Goal: Check status: Check status

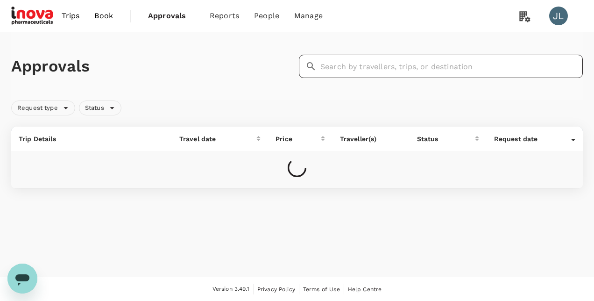
click at [335, 66] on input "text" at bounding box center [451, 66] width 262 height 23
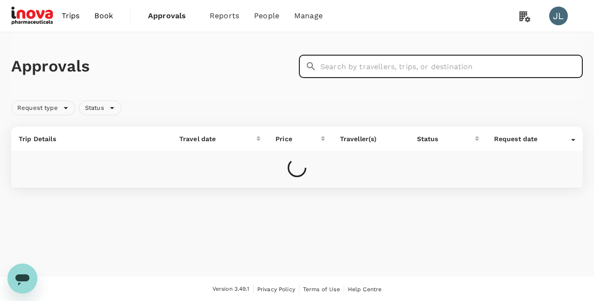
paste input "A20250210139253"
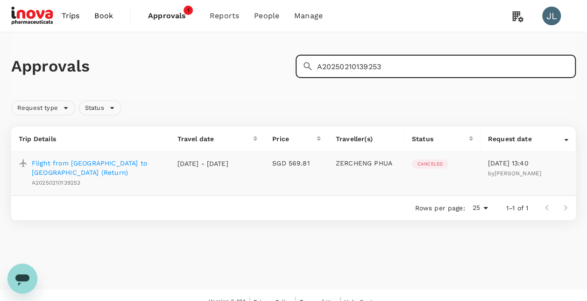
type input "A20250210139253"
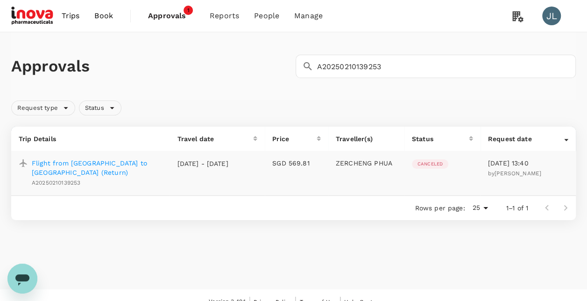
click at [135, 162] on p "Flight from [GEOGRAPHIC_DATA] to [GEOGRAPHIC_DATA] (Return)" at bounding box center [97, 167] width 130 height 19
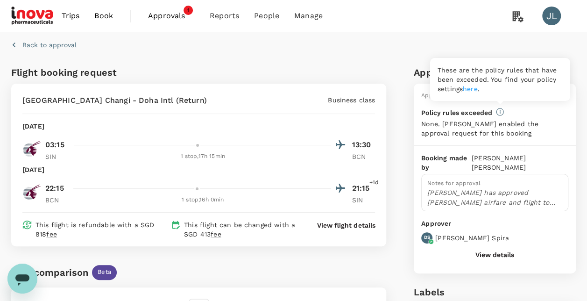
click at [498, 111] on icon at bounding box center [500, 112] width 8 height 8
click at [471, 88] on link "here" at bounding box center [470, 88] width 15 height 7
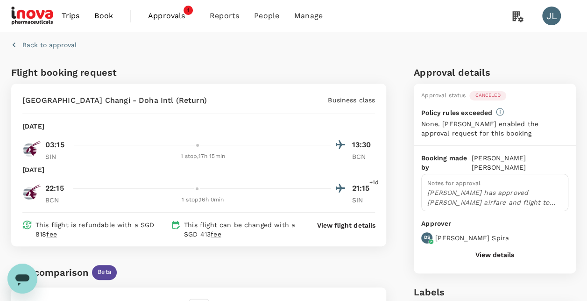
click at [542, 190] on p "[PERSON_NAME] has approved [PERSON_NAME] airfare and flight to [GEOGRAPHIC_DATA…" at bounding box center [494, 197] width 135 height 19
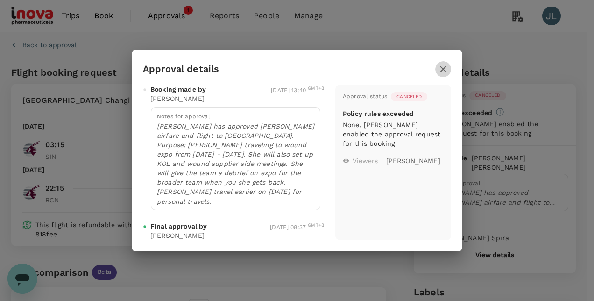
click at [445, 73] on icon "button" at bounding box center [442, 68] width 11 height 11
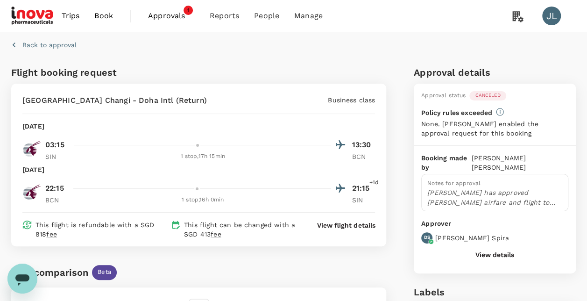
click at [168, 14] on span "Approvals" at bounding box center [171, 15] width 47 height 11
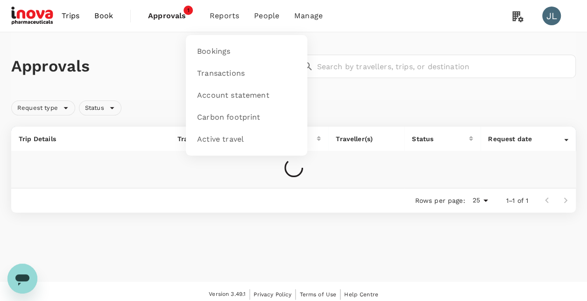
click at [217, 16] on span "Reports" at bounding box center [224, 15] width 29 height 11
click at [211, 77] on span "Transactions" at bounding box center [221, 73] width 48 height 11
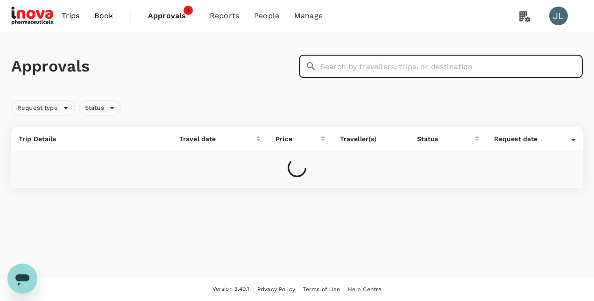
click at [350, 70] on input "text" at bounding box center [451, 66] width 262 height 23
paste input "A20250210139253"
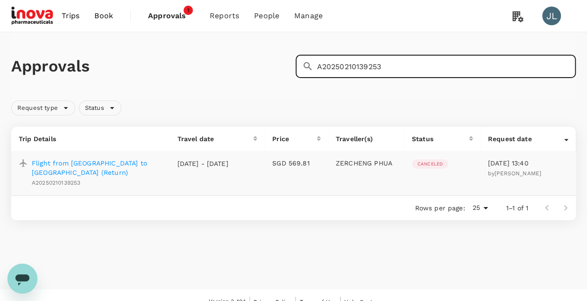
type input "A20250210139253"
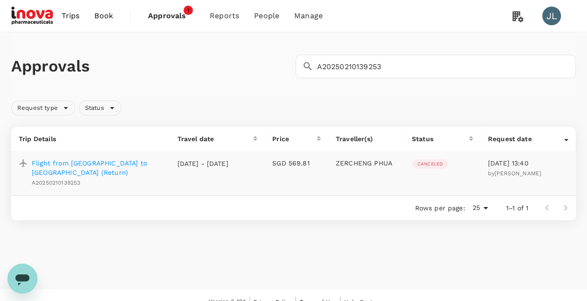
click at [358, 163] on p "ZERCHENG PHUA" at bounding box center [366, 162] width 61 height 9
click at [134, 164] on p "Flight from [GEOGRAPHIC_DATA] to [GEOGRAPHIC_DATA] (Return)" at bounding box center [97, 167] width 130 height 19
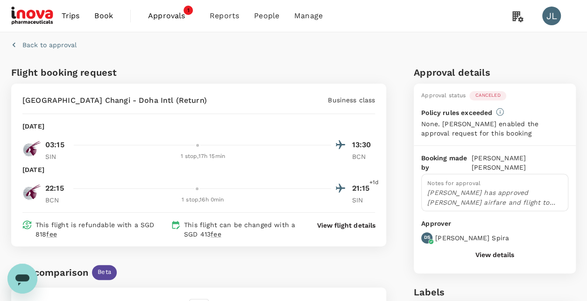
click at [512, 188] on p "[PERSON_NAME] has approved [PERSON_NAME] airfare and flight to [GEOGRAPHIC_DATA…" at bounding box center [494, 197] width 135 height 19
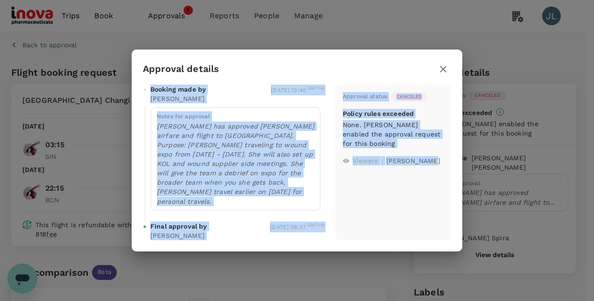
drag, startPoint x: 330, startPoint y: 67, endPoint x: 429, endPoint y: 225, distance: 186.5
click at [429, 225] on div "Approval details Booking made by [PERSON_NAME] [DATE] 13:40 GMT+8 Notes for app…" at bounding box center [297, 149] width 331 height 201
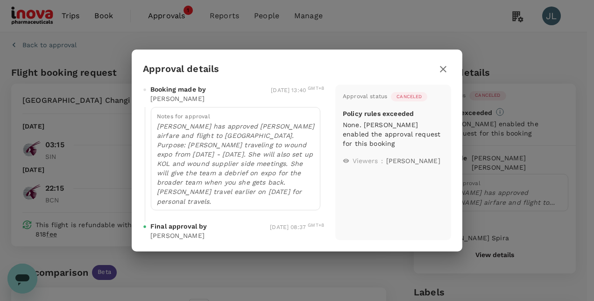
click at [345, 58] on div "Approval details Booking made by [PERSON_NAME] [DATE] 13:40 GMT+8 Notes for app…" at bounding box center [297, 149] width 331 height 201
click at [443, 71] on icon "button" at bounding box center [442, 68] width 11 height 11
